Goal: Transaction & Acquisition: Purchase product/service

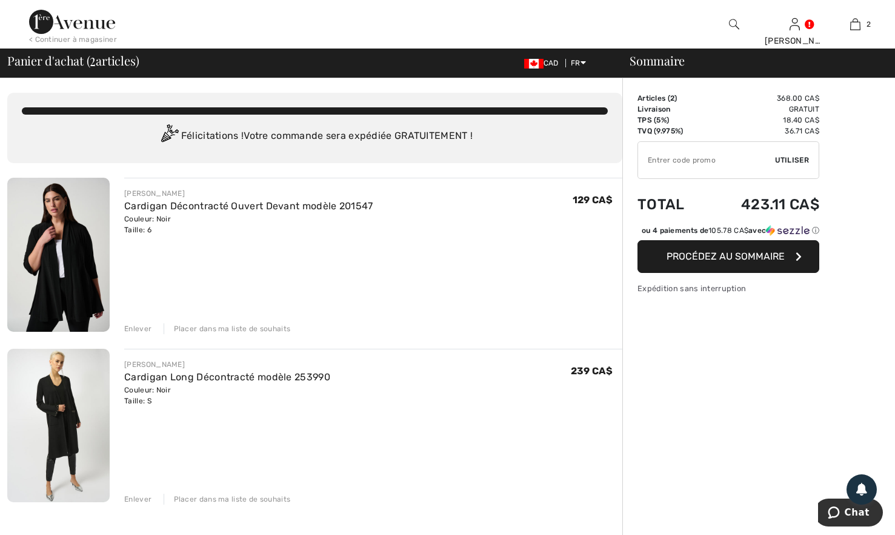
click at [56, 253] on img at bounding box center [58, 255] width 102 height 154
click at [135, 329] on div "Enlever" at bounding box center [137, 328] width 27 height 11
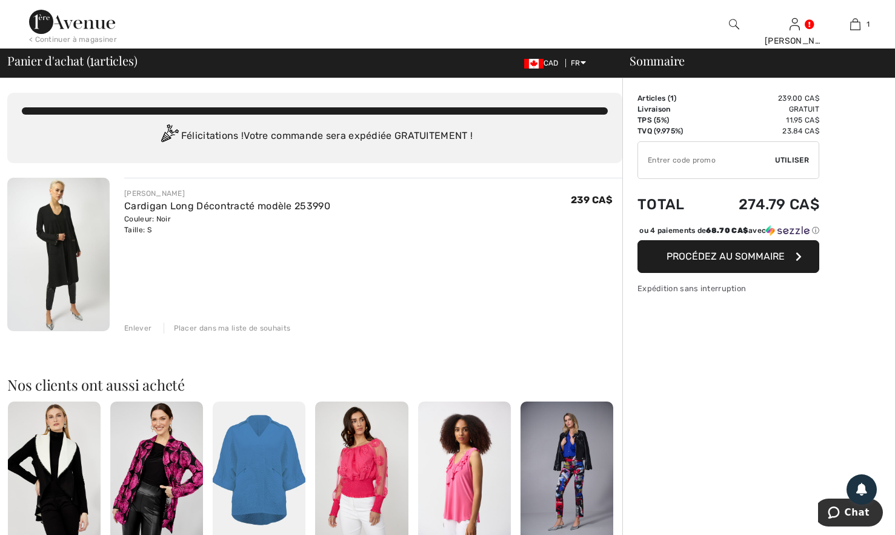
click at [61, 233] on img at bounding box center [58, 254] width 102 height 153
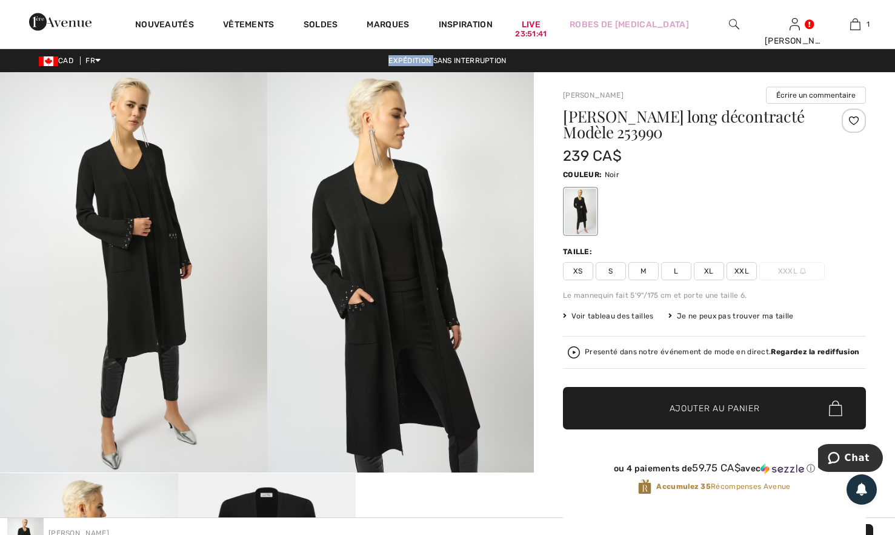
scroll to position [424, 0]
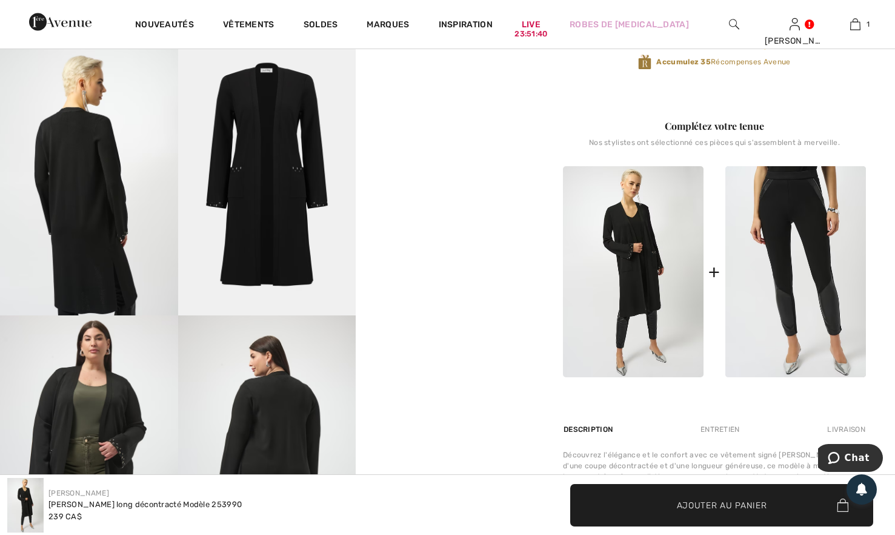
click at [463, 138] on video "Your browser does not support the video tag." at bounding box center [445, 92] width 178 height 89
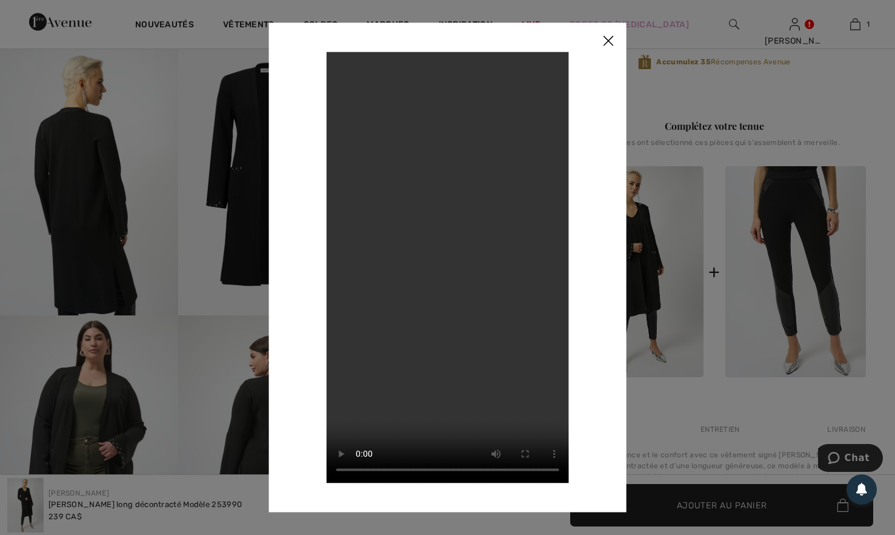
click at [607, 38] on img at bounding box center [608, 41] width 36 height 38
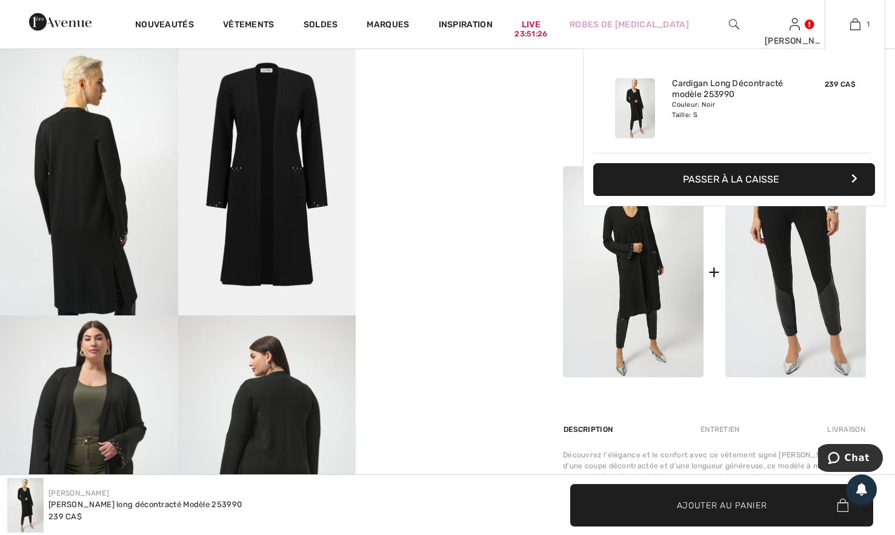
click at [857, 26] on img at bounding box center [855, 24] width 10 height 15
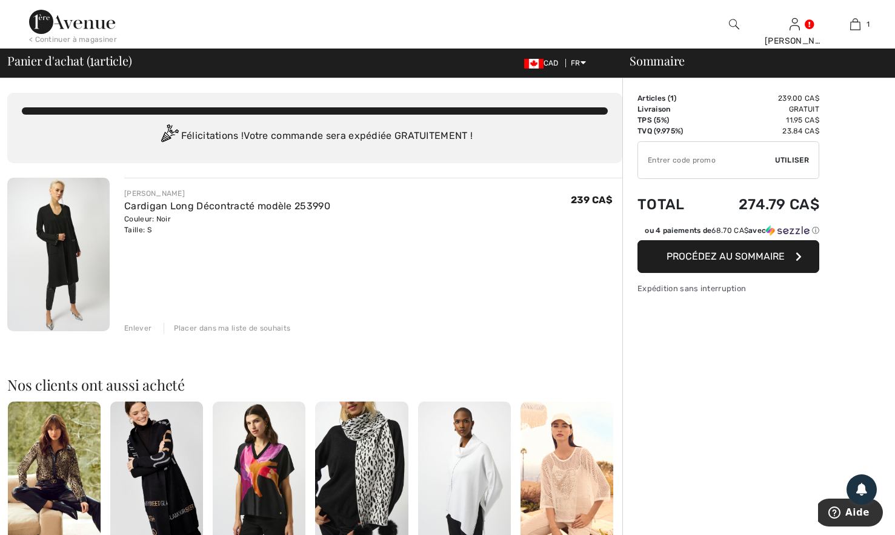
click at [62, 236] on img at bounding box center [58, 254] width 102 height 153
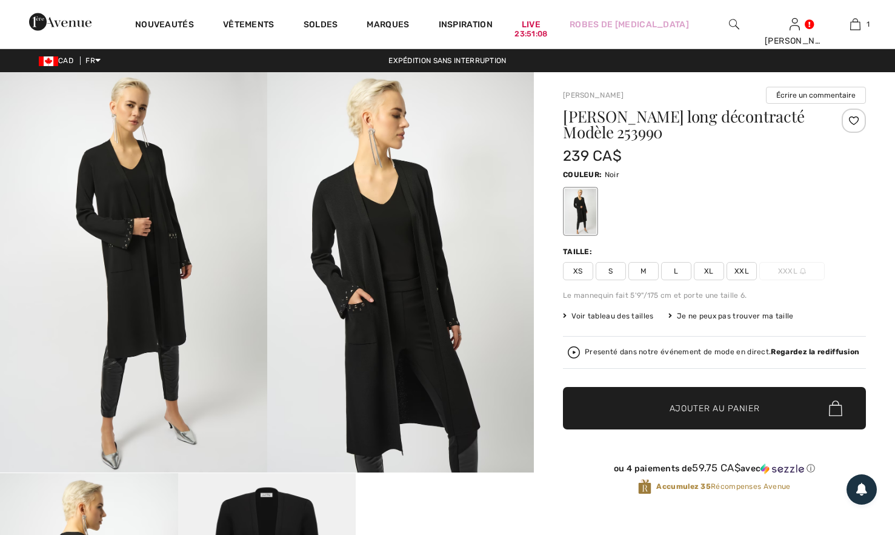
click at [611, 315] on span "Voir tableau des tailles" at bounding box center [608, 315] width 91 height 11
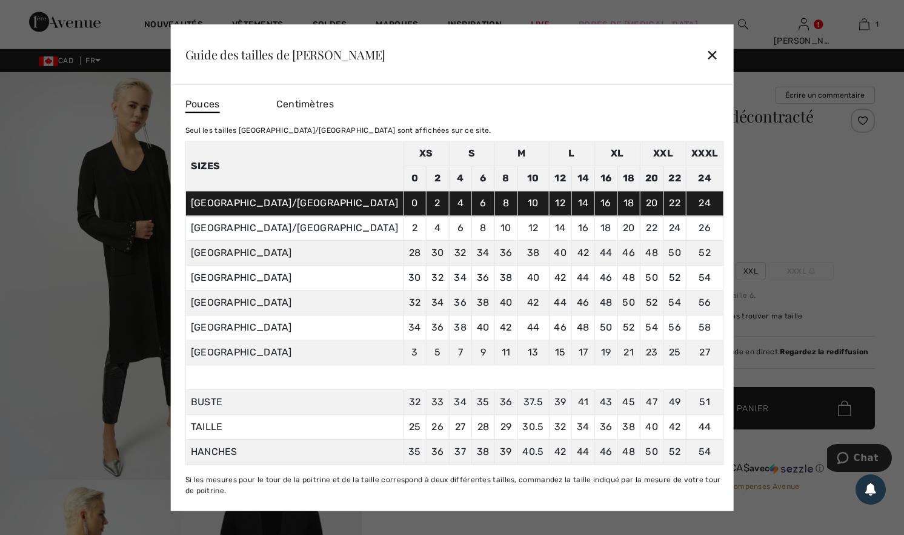
click at [649, 56] on div "Guide des tailles de Joseph Ribkoff ✕" at bounding box center [452, 54] width 563 height 61
click at [706, 58] on div "✕" at bounding box center [712, 54] width 13 height 25
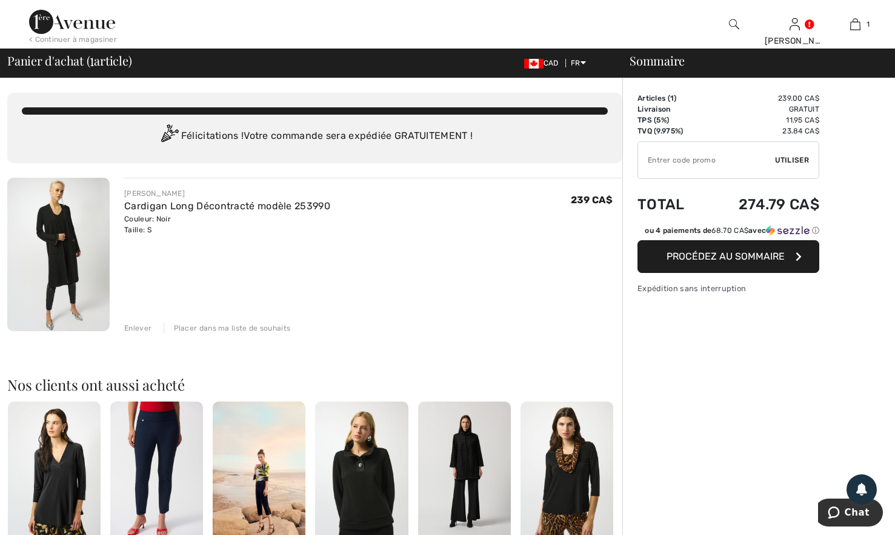
click at [751, 249] on button "Procédez au sommaire" at bounding box center [729, 256] width 182 height 33
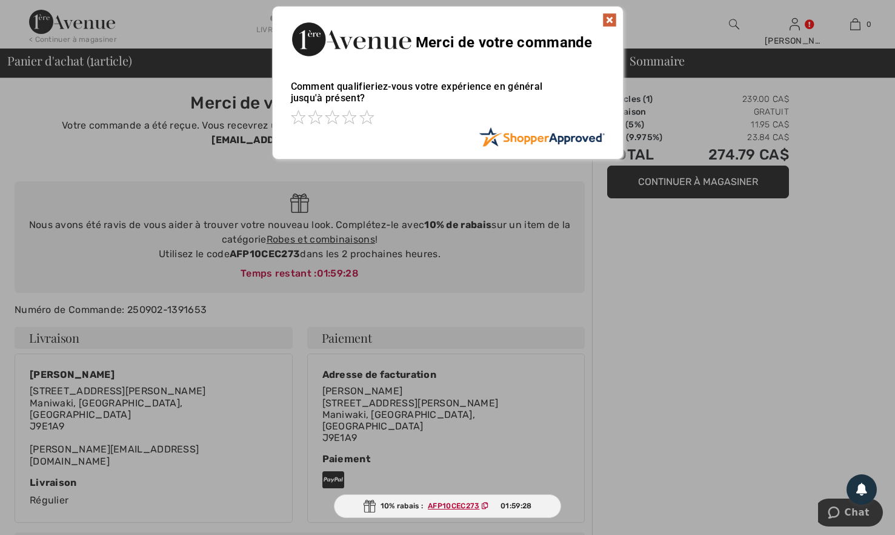
click at [447, 501] on span "AFP10CEC273" at bounding box center [460, 505] width 75 height 11
click at [610, 22] on img at bounding box center [610, 20] width 15 height 15
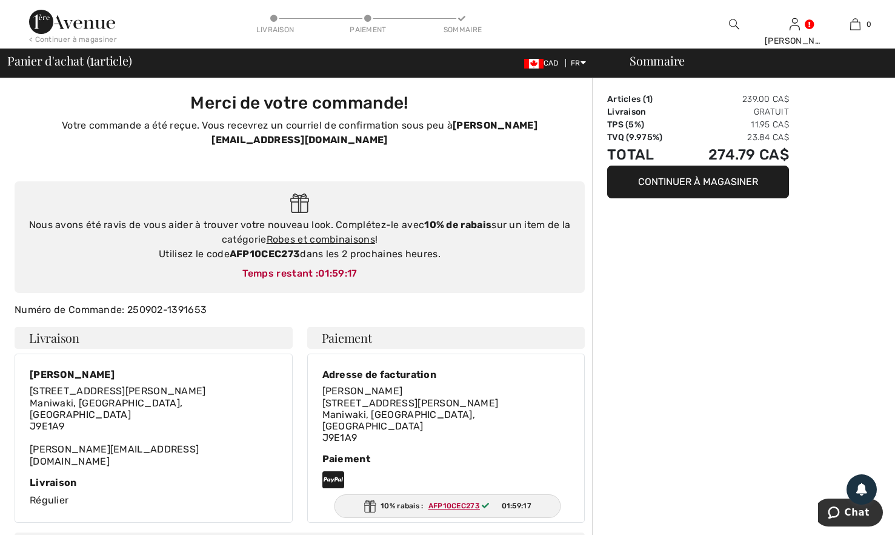
click at [450, 498] on div "10% rabais : AFP10CEC273 01:59:17" at bounding box center [447, 506] width 227 height 24
click at [447, 504] on ins "AFP10CEC273" at bounding box center [454, 505] width 52 height 8
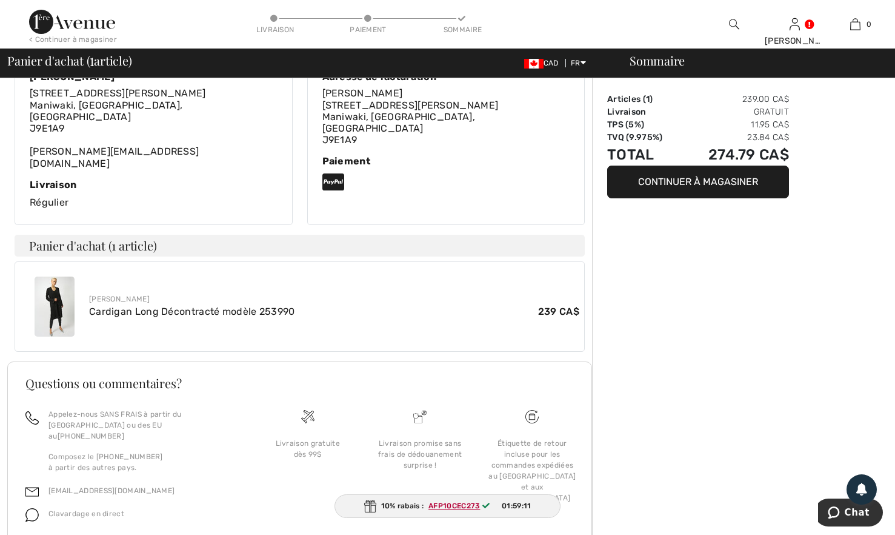
scroll to position [298, 0]
click at [466, 506] on ins "AFP10CEC273" at bounding box center [454, 505] width 52 height 8
click at [466, 506] on ins "AFP10CEC273" at bounding box center [453, 505] width 52 height 8
click at [454, 505] on ins "AFP10CEC273" at bounding box center [453, 505] width 52 height 8
